Goal: Information Seeking & Learning: Learn about a topic

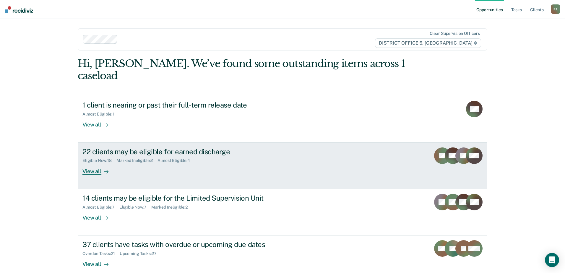
click at [131, 147] on div "22 clients may be eligible for earned discharge" at bounding box center [185, 151] width 207 height 9
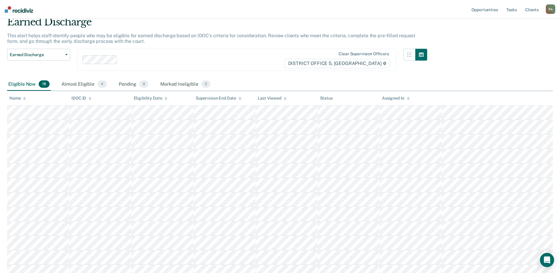
scroll to position [13, 0]
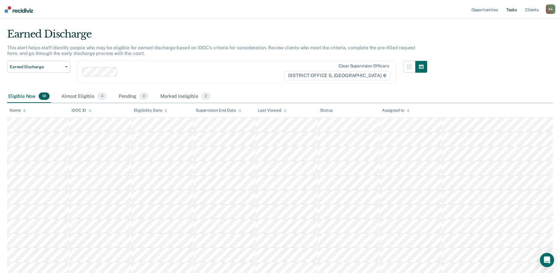
click at [510, 10] on link "Tasks" at bounding box center [511, 9] width 13 height 19
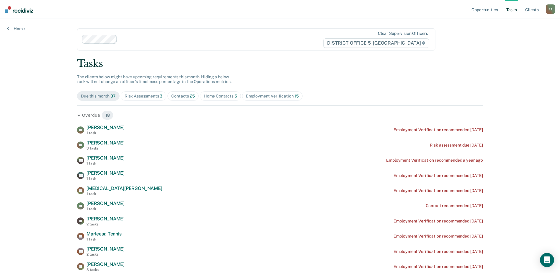
click at [152, 97] on div "Risk Assessments 3" at bounding box center [144, 96] width 38 height 5
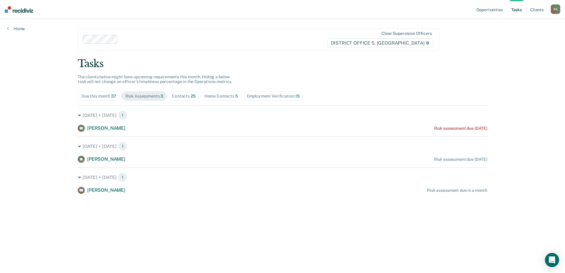
click at [233, 100] on span "Home Contacts 5" at bounding box center [221, 95] width 41 height 9
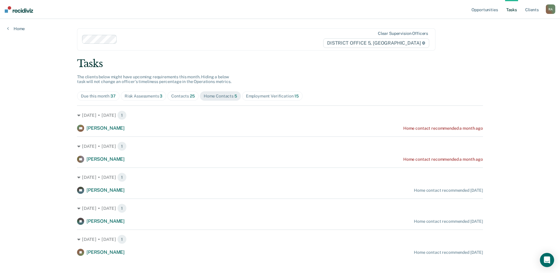
scroll to position [6, 0]
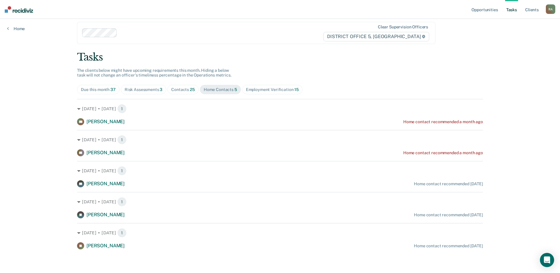
click at [356, 54] on div "Tasks" at bounding box center [280, 57] width 406 height 12
click at [279, 88] on div "Employment Verification 15" at bounding box center [272, 89] width 53 height 5
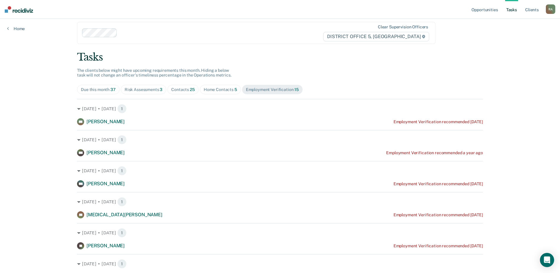
click at [507, 9] on link "Tasks" at bounding box center [511, 9] width 13 height 19
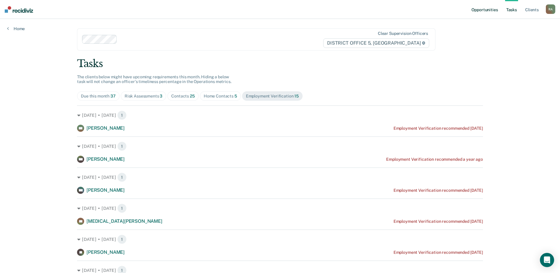
click at [490, 9] on link "Opportunities" at bounding box center [484, 9] width 29 height 19
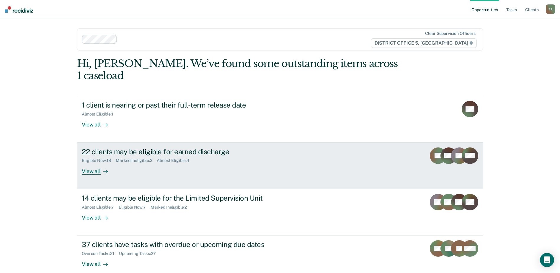
scroll to position [20, 0]
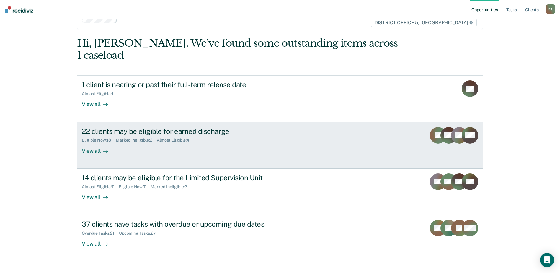
click at [86, 143] on div "View all" at bounding box center [98, 149] width 33 height 12
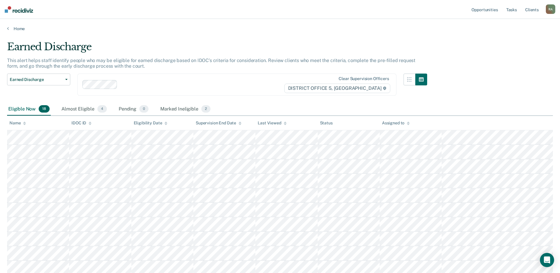
click at [17, 110] on div "Eligible Now 18" at bounding box center [29, 109] width 44 height 13
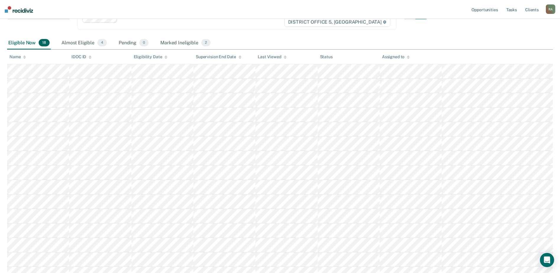
scroll to position [89, 0]
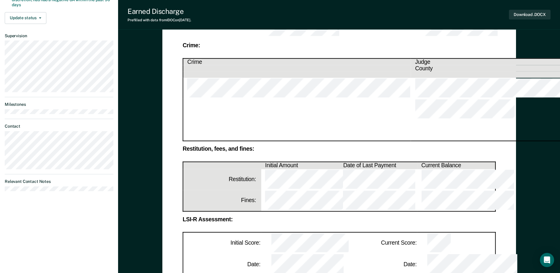
scroll to position [118, 0]
